Goal: Find specific page/section: Find specific page/section

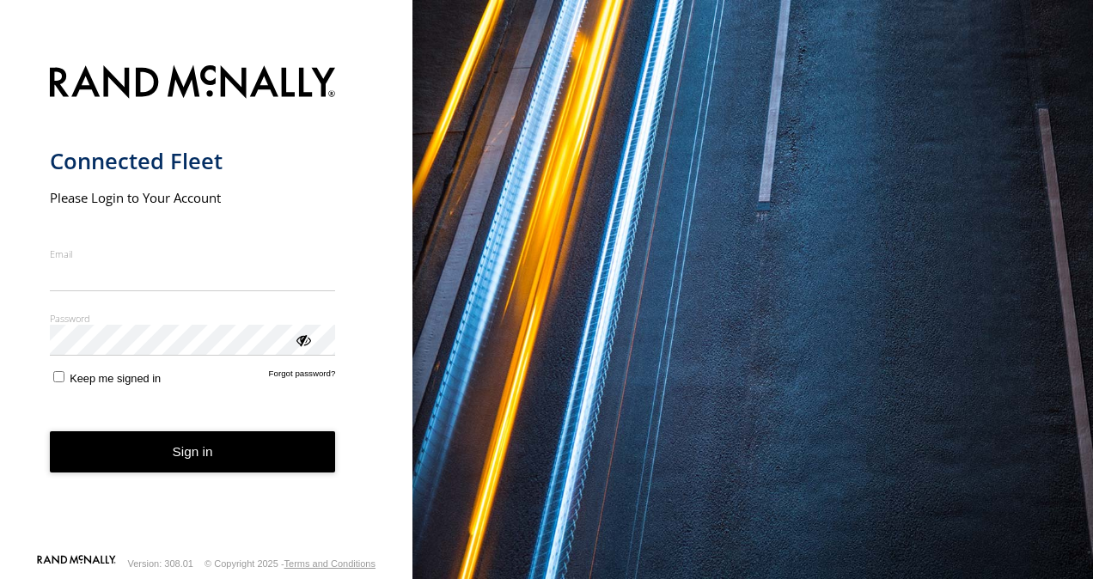
type input "**********"
click at [136, 464] on button "Sign in" at bounding box center [193, 452] width 286 height 42
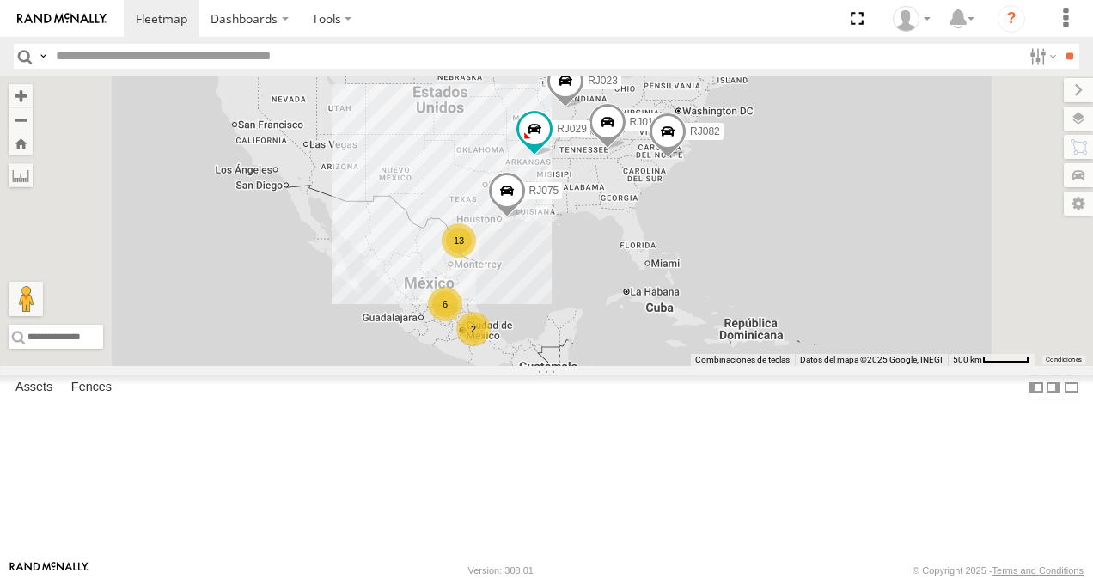
scroll to position [172, 0]
click at [0, 0] on div "RJ001" at bounding box center [0, 0] width 0 height 0
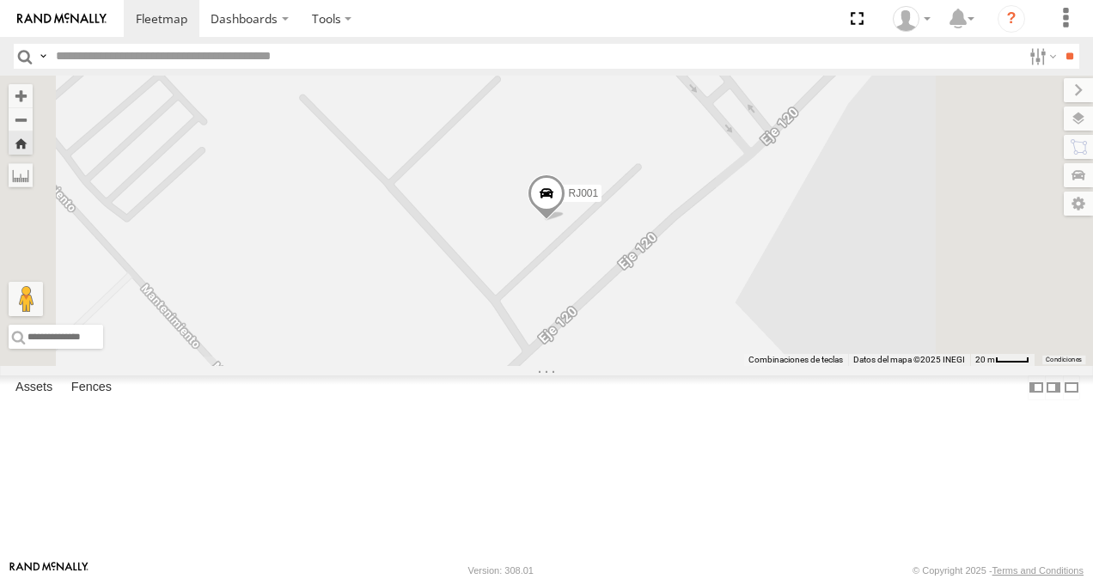
scroll to position [258, 0]
click at [0, 0] on div "RJ046" at bounding box center [0, 0] width 0 height 0
